Goal: Navigation & Orientation: Find specific page/section

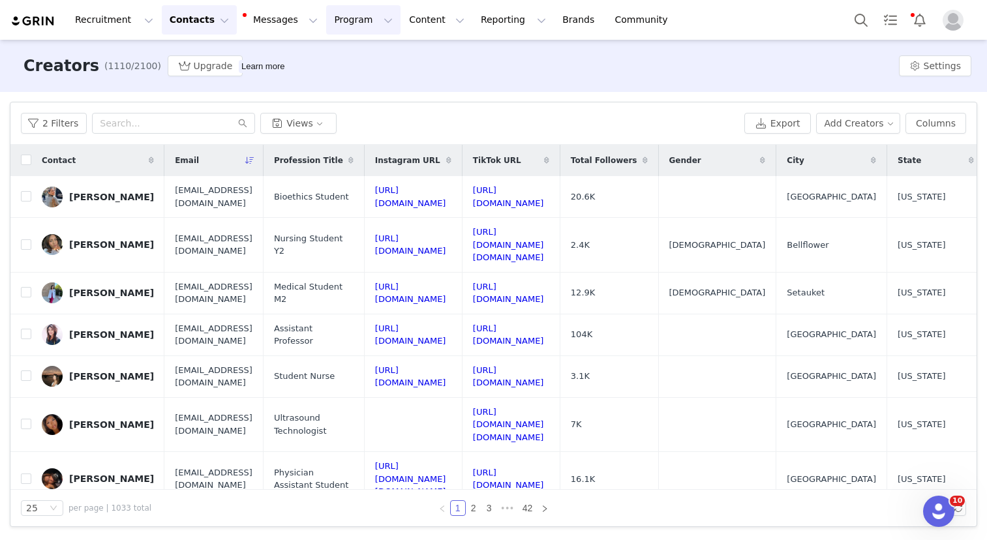
click at [326, 20] on button "Program Program" at bounding box center [363, 19] width 74 height 29
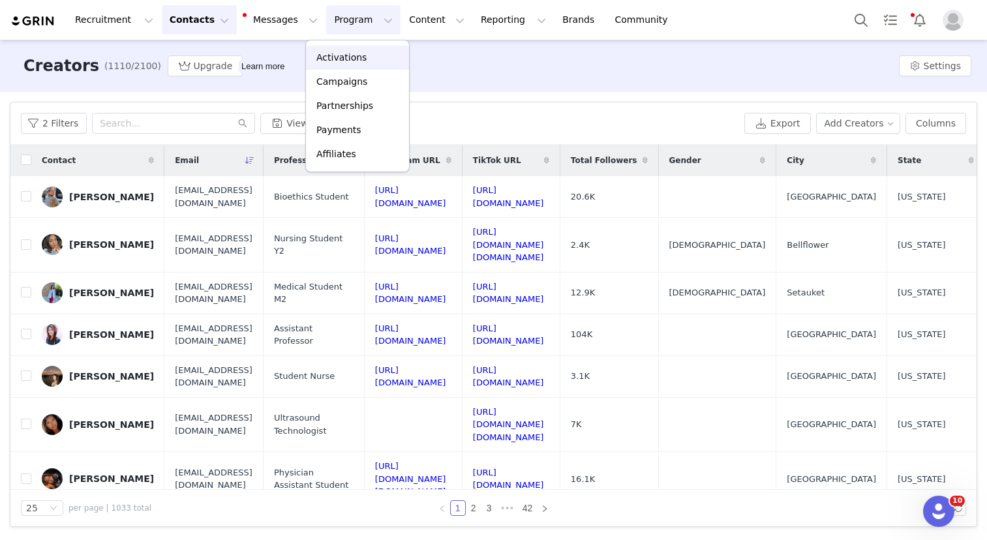
click at [334, 46] on link "Activations" at bounding box center [357, 58] width 103 height 24
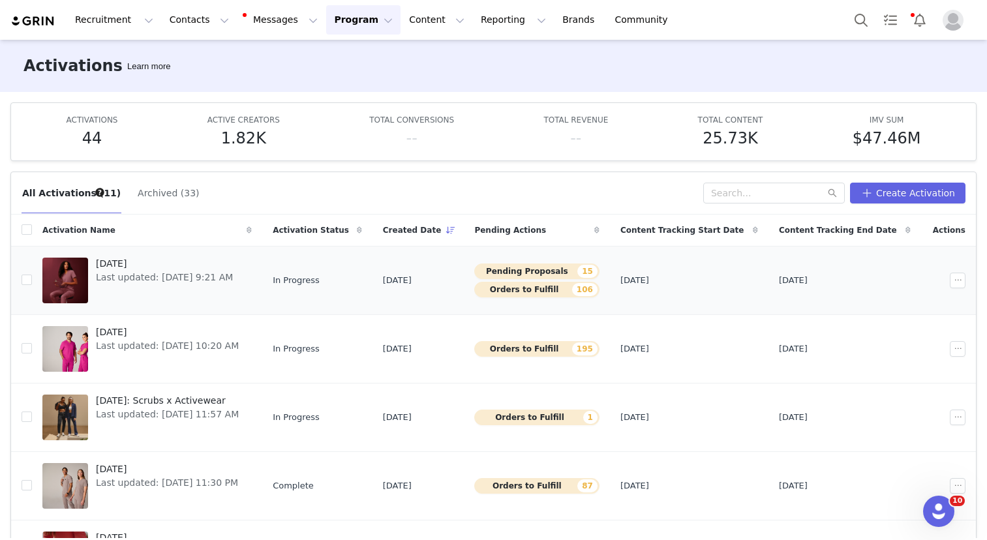
click at [140, 258] on span "[DATE]" at bounding box center [164, 264] width 137 height 14
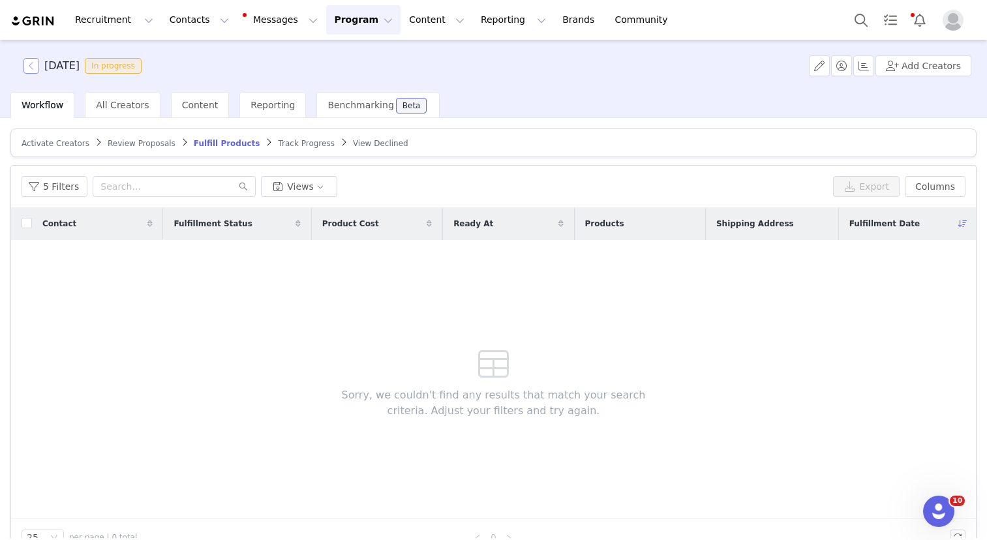
click at [39, 67] on button "button" at bounding box center [31, 66] width 16 height 16
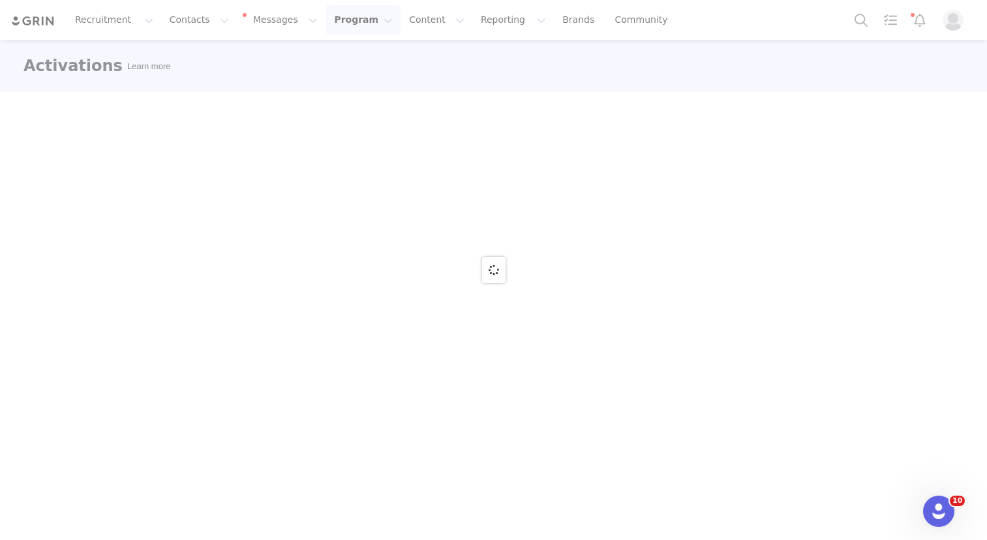
click at [52, 23] on div at bounding box center [493, 270] width 987 height 540
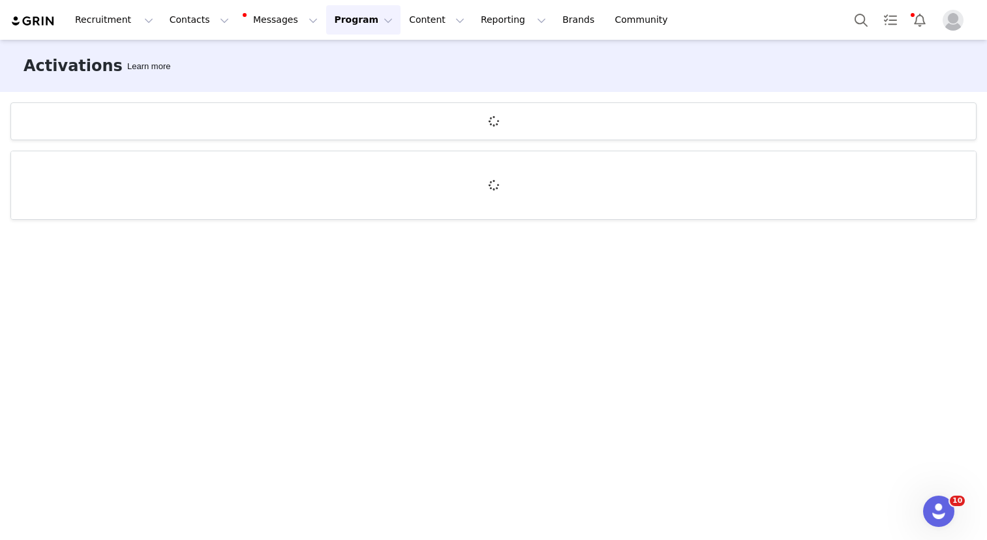
click at [44, 24] on img at bounding box center [33, 21] width 46 height 12
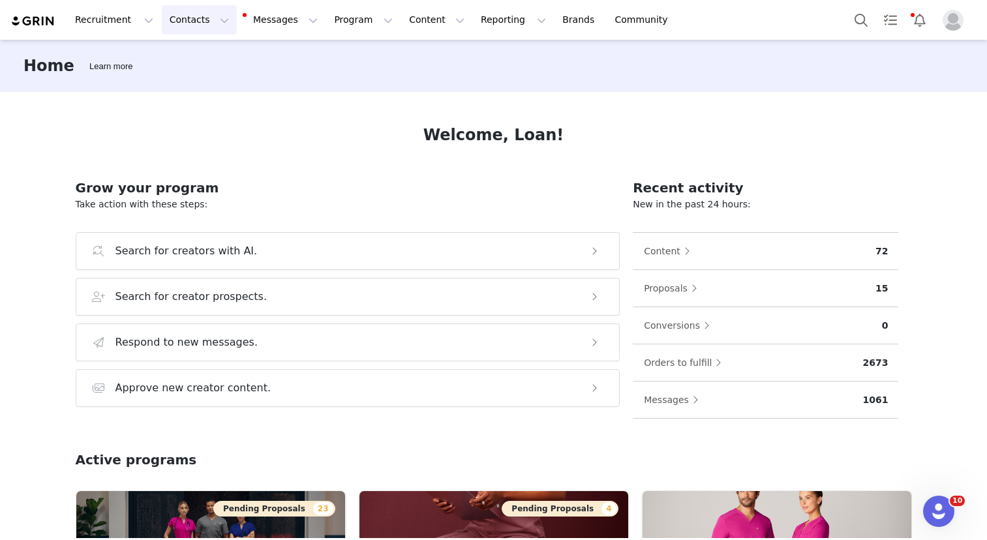
click at [199, 26] on button "Contacts Contacts" at bounding box center [199, 19] width 75 height 29
click at [193, 56] on p "Creators" at bounding box center [182, 58] width 39 height 14
